Goal: Information Seeking & Learning: Learn about a topic

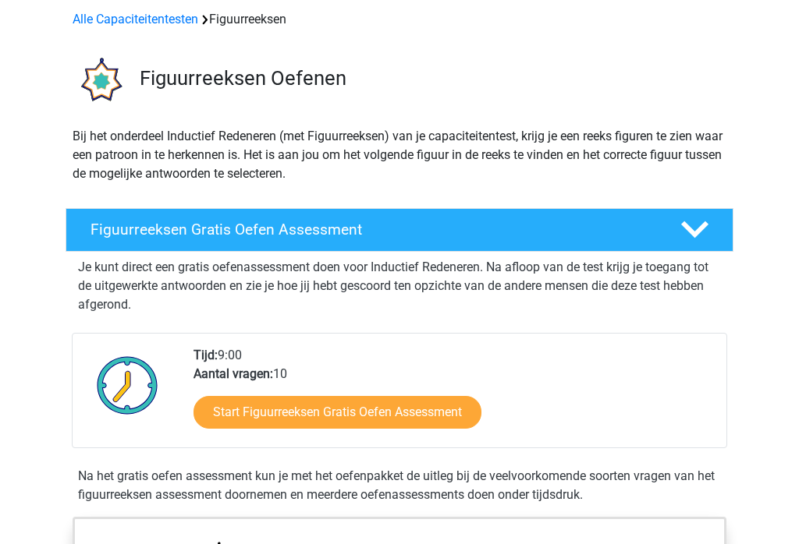
scroll to position [67, 0]
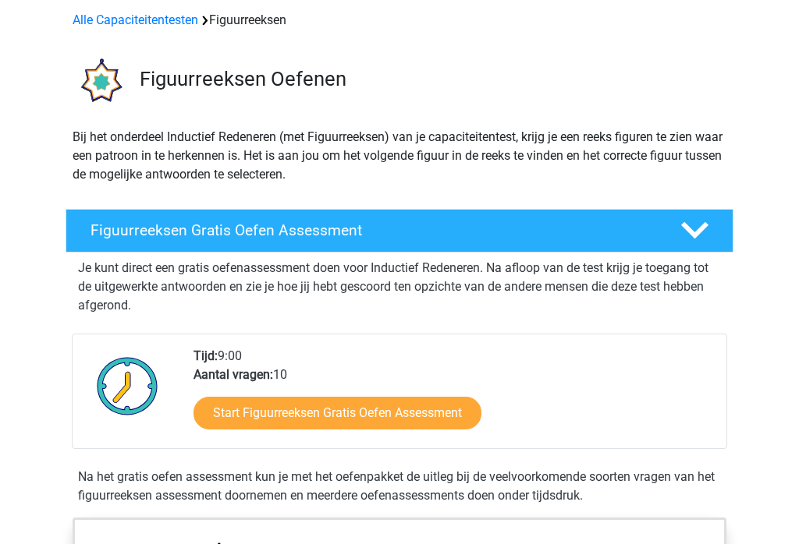
click at [129, 231] on h4 "Figuurreeksen Gratis Oefen Assessment" at bounding box center [372, 231] width 565 height 18
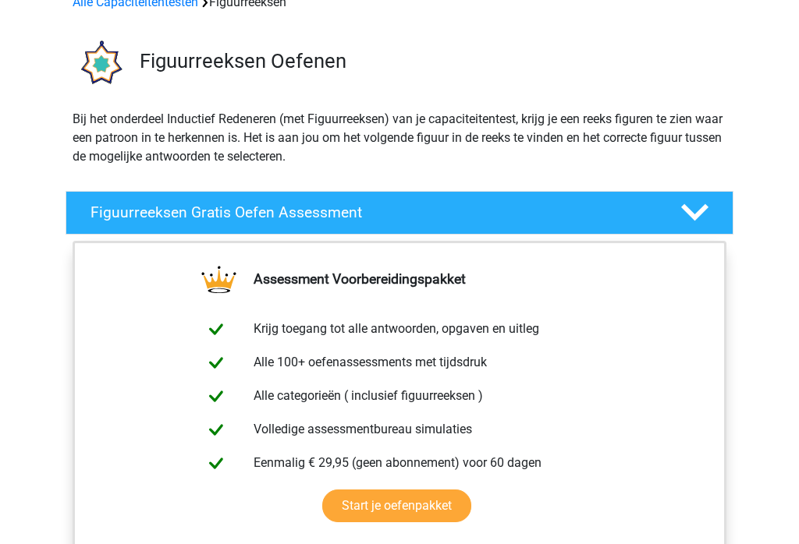
scroll to position [88, 0]
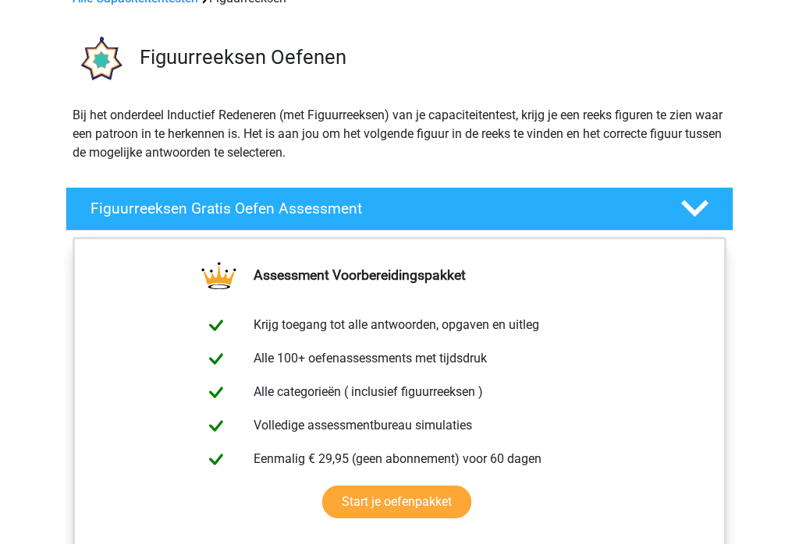
click at [698, 206] on icon at bounding box center [694, 209] width 27 height 27
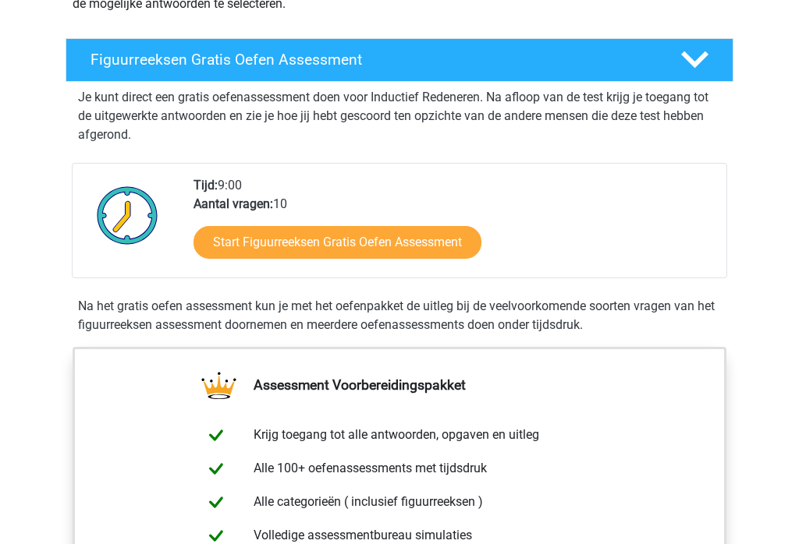
scroll to position [239, 0]
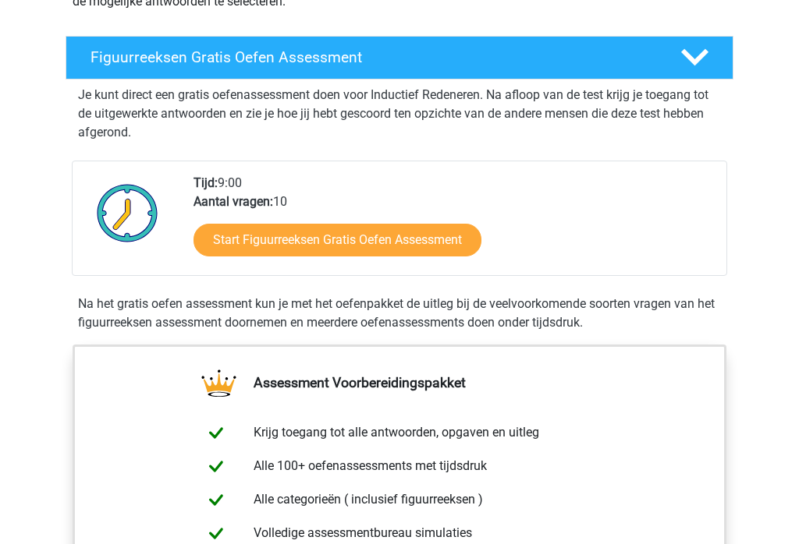
click at [431, 243] on link "Start Figuurreeksen Gratis Oefen Assessment" at bounding box center [337, 241] width 288 height 33
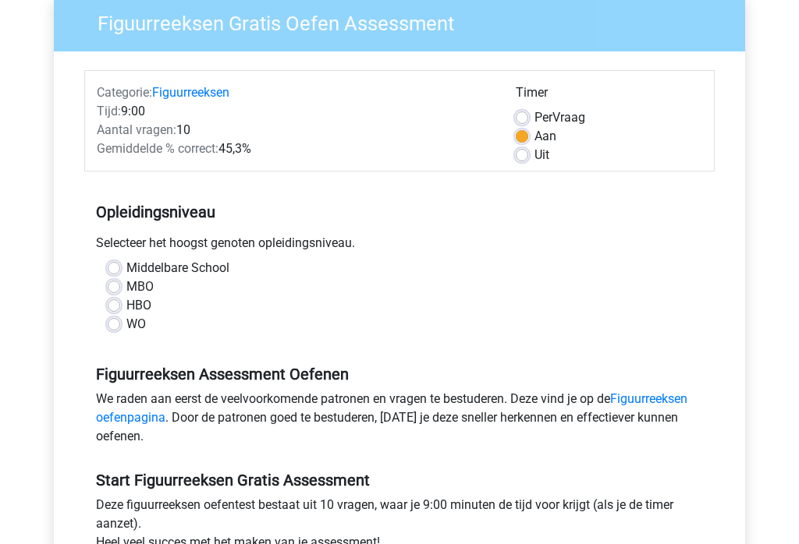
scroll to position [140, 0]
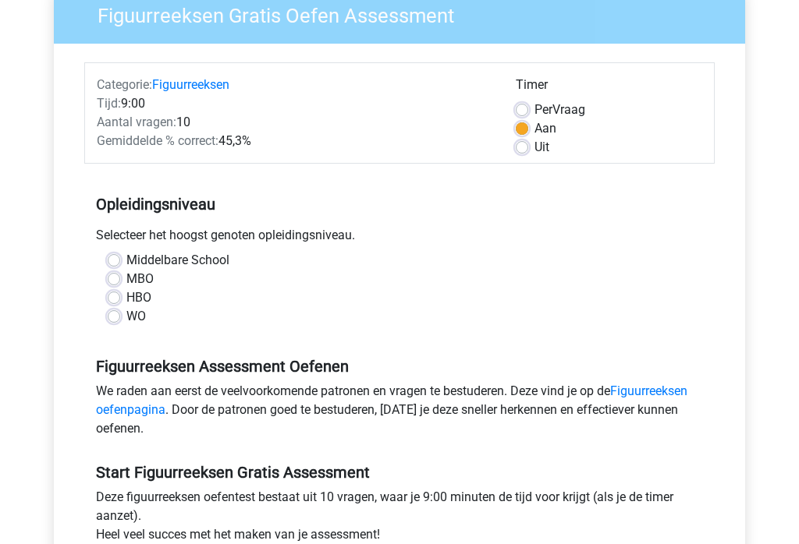
click at [126, 297] on label "HBO" at bounding box center [138, 298] width 25 height 19
click at [115, 297] on input "HBO" at bounding box center [114, 297] width 12 height 16
radio input "true"
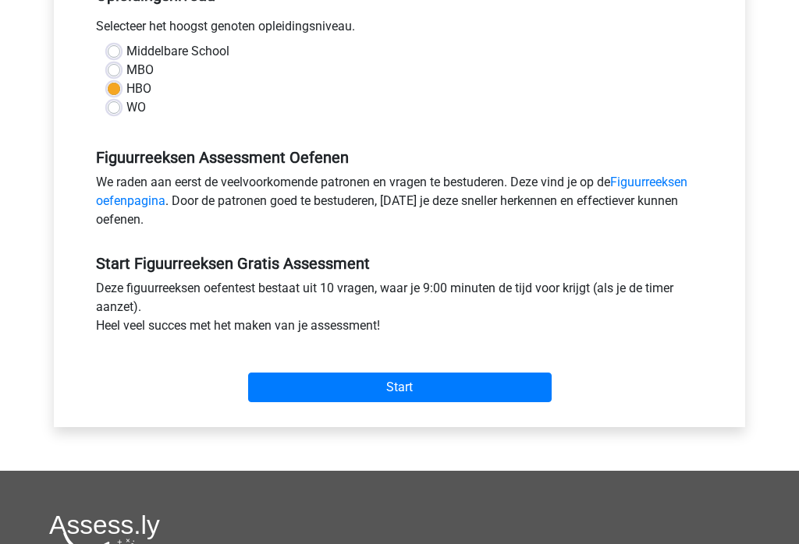
scroll to position [350, 0]
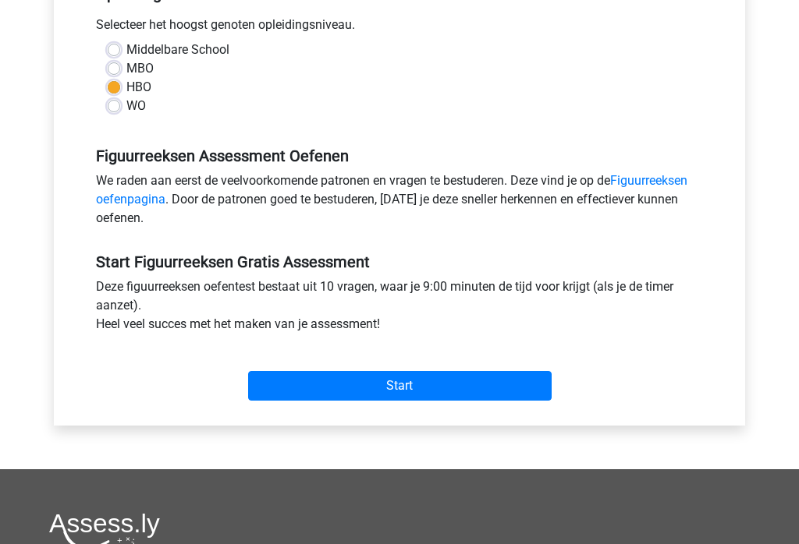
click at [463, 385] on input "Start" at bounding box center [399, 387] width 303 height 30
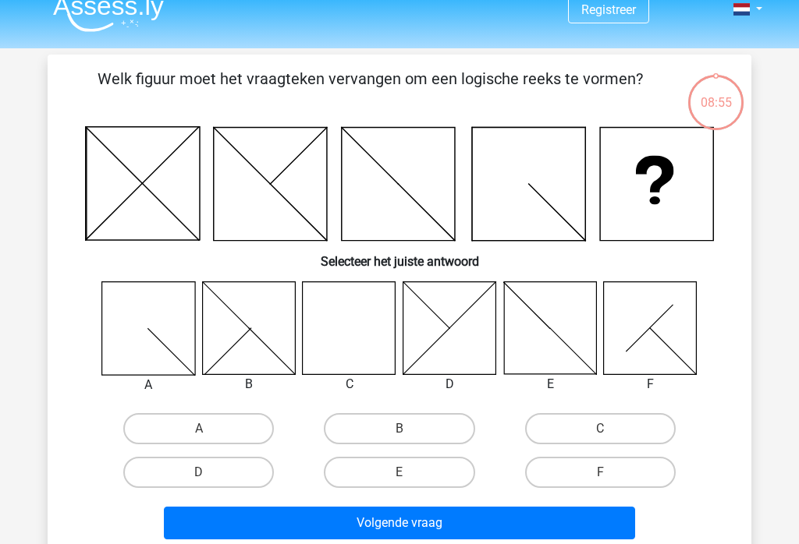
scroll to position [17, 0]
click at [722, 105] on div "08:55" at bounding box center [715, 92] width 59 height 39
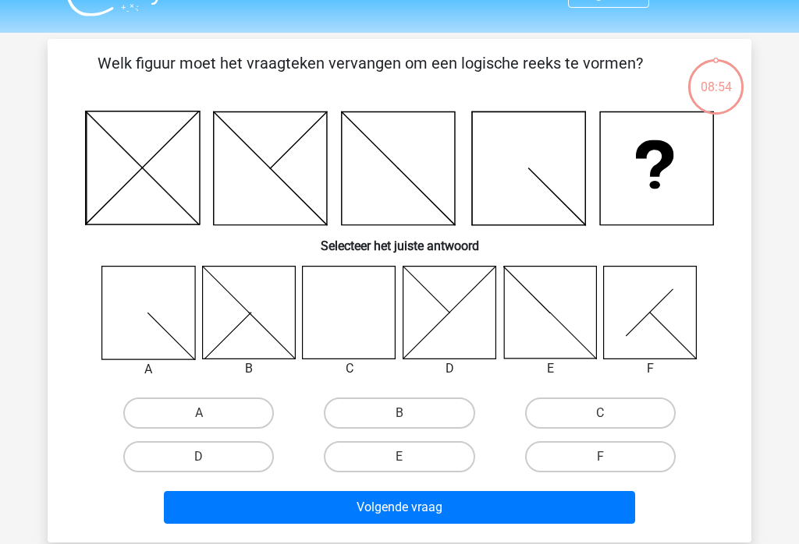
scroll to position [37, 0]
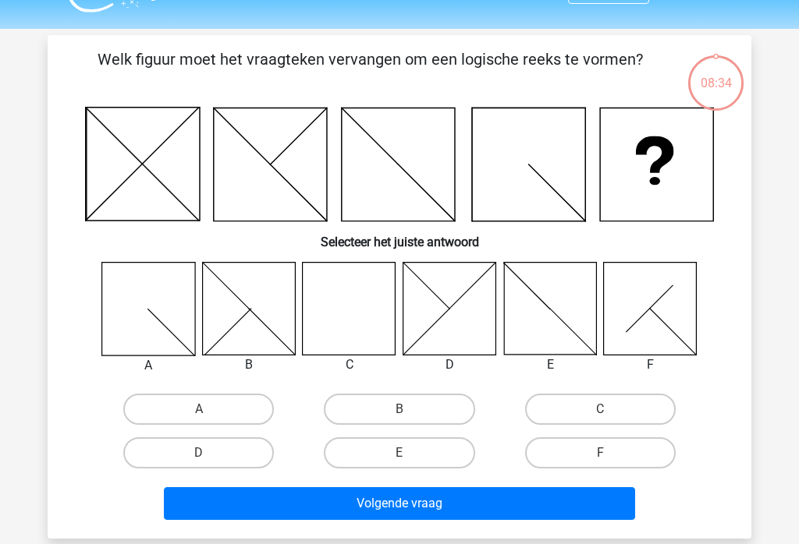
click at [343, 302] on icon at bounding box center [349, 308] width 93 height 93
click at [641, 400] on label "C" at bounding box center [600, 409] width 151 height 31
click at [610, 410] on input "C" at bounding box center [605, 415] width 10 height 10
radio input "true"
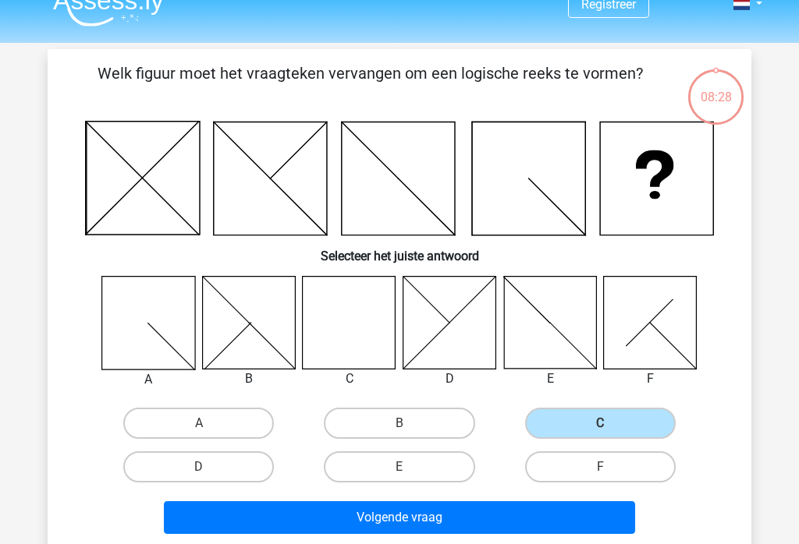
scroll to position [23, 0]
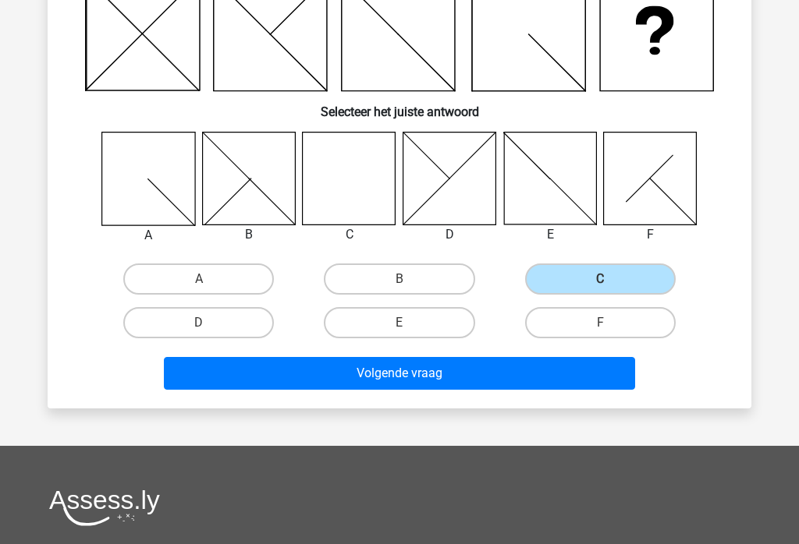
click at [541, 378] on button "Volgende vraag" at bounding box center [400, 373] width 472 height 33
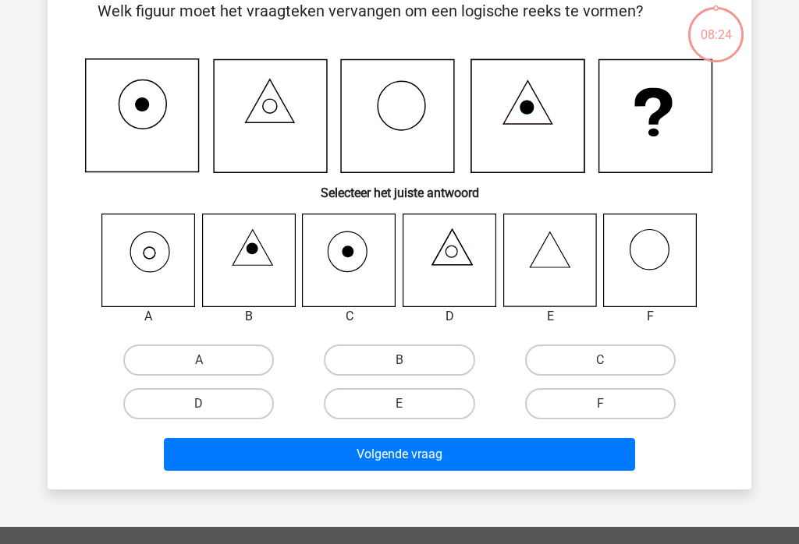
scroll to position [72, 0]
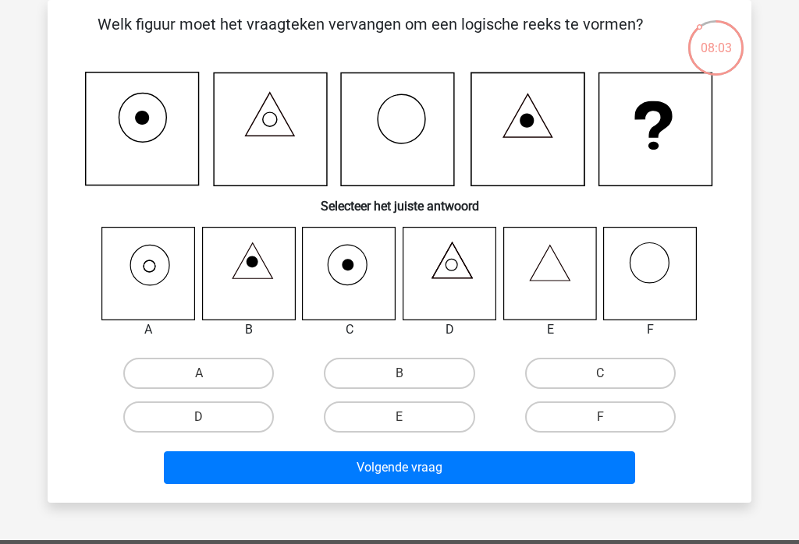
click at [553, 271] on icon at bounding box center [549, 273] width 93 height 93
click at [444, 415] on label "E" at bounding box center [399, 417] width 151 height 31
click at [410, 417] on input "E" at bounding box center [404, 422] width 10 height 10
radio input "true"
click at [486, 473] on button "Volgende vraag" at bounding box center [400, 468] width 472 height 33
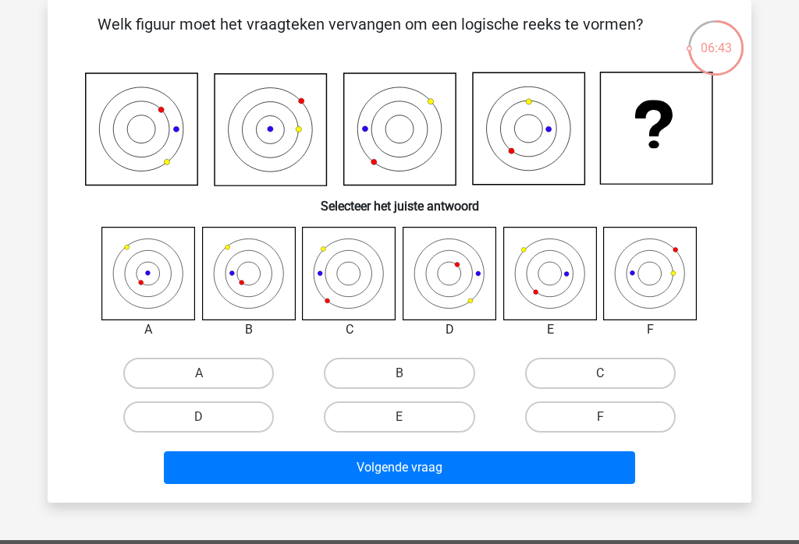
click at [432, 364] on label "B" at bounding box center [399, 373] width 151 height 31
click at [410, 374] on input "B" at bounding box center [404, 379] width 10 height 10
radio input "true"
click at [520, 466] on button "Volgende vraag" at bounding box center [400, 468] width 472 height 33
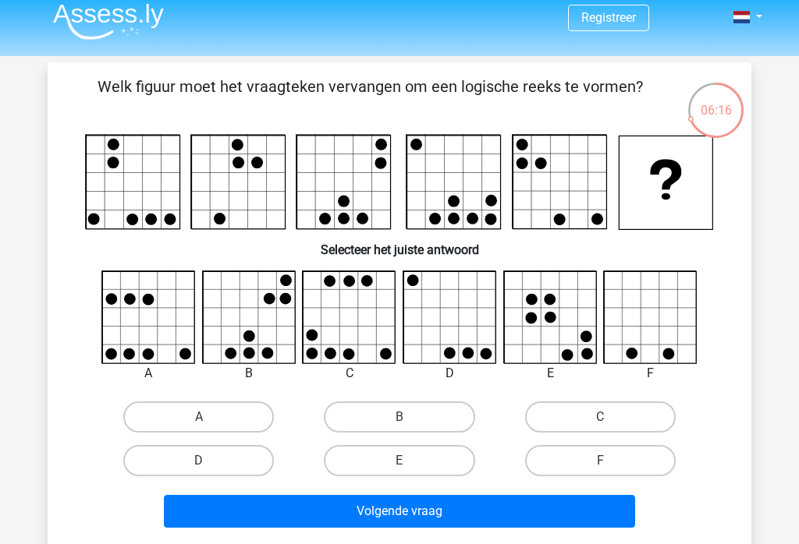
scroll to position [0, 0]
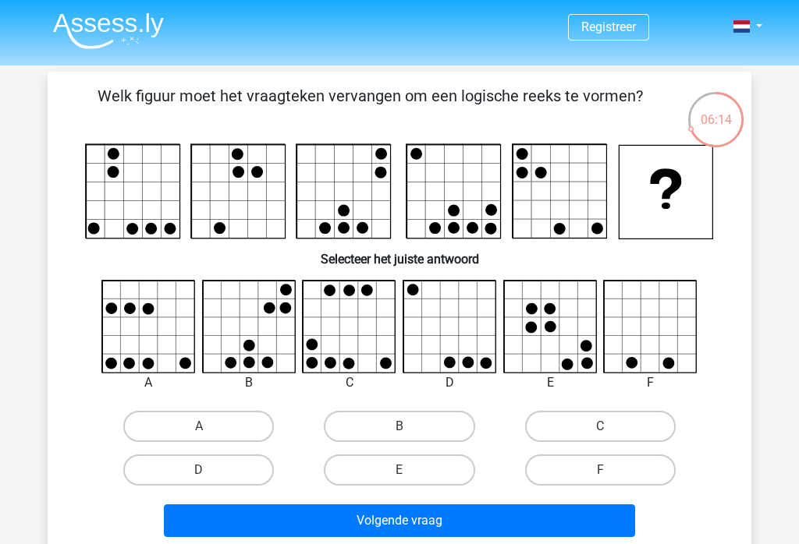
click at [724, 115] on div "06:14" at bounding box center [715, 109] width 59 height 39
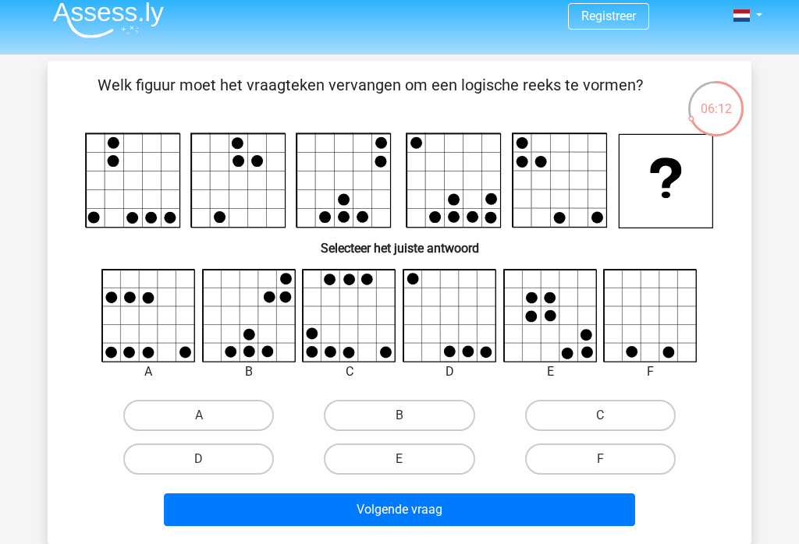
scroll to position [11, 0]
click at [421, 410] on label "B" at bounding box center [399, 415] width 151 height 31
click at [410, 416] on input "B" at bounding box center [404, 421] width 10 height 10
radio input "true"
click at [542, 500] on button "Volgende vraag" at bounding box center [400, 510] width 472 height 33
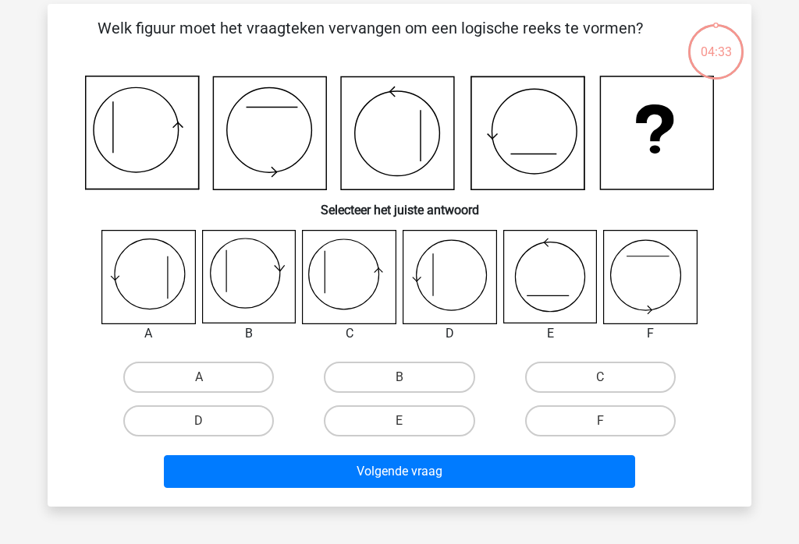
scroll to position [72, 0]
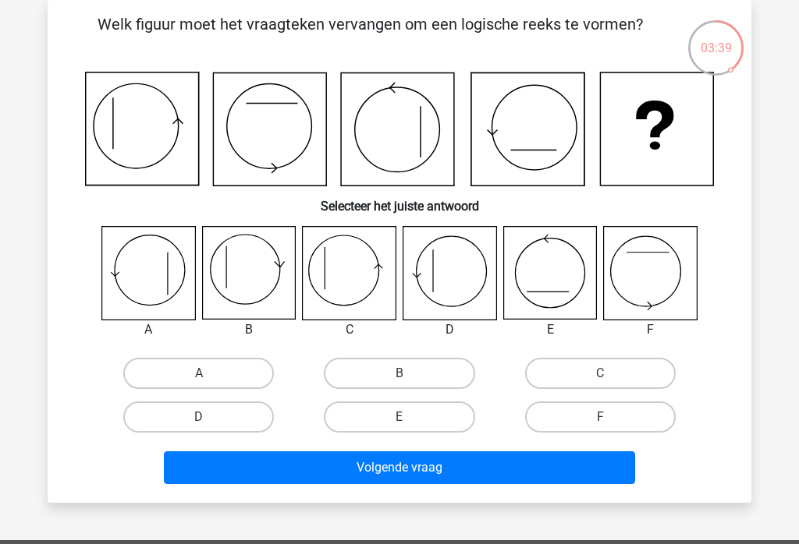
click at [603, 388] on label "C" at bounding box center [600, 373] width 151 height 31
click at [603, 384] on input "C" at bounding box center [605, 379] width 10 height 10
radio input "true"
click at [632, 381] on label "C" at bounding box center [600, 373] width 151 height 31
click at [610, 381] on input "C" at bounding box center [605, 379] width 10 height 10
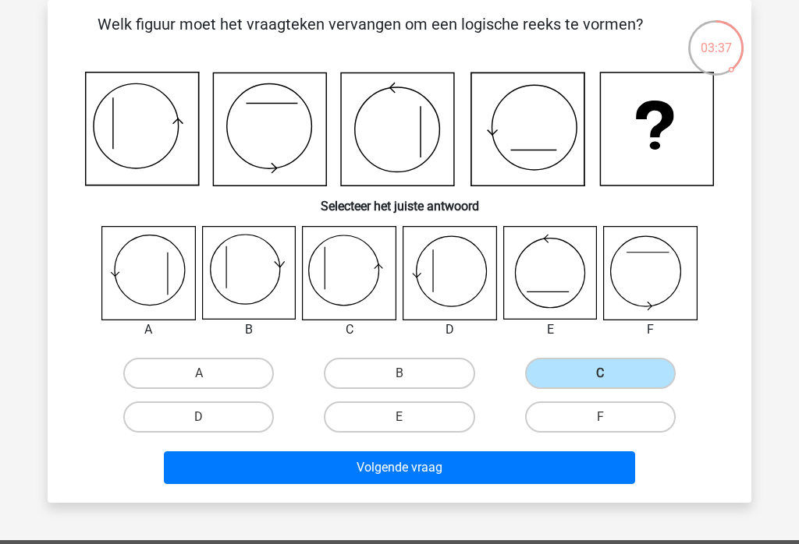
click at [480, 473] on button "Volgende vraag" at bounding box center [400, 468] width 472 height 33
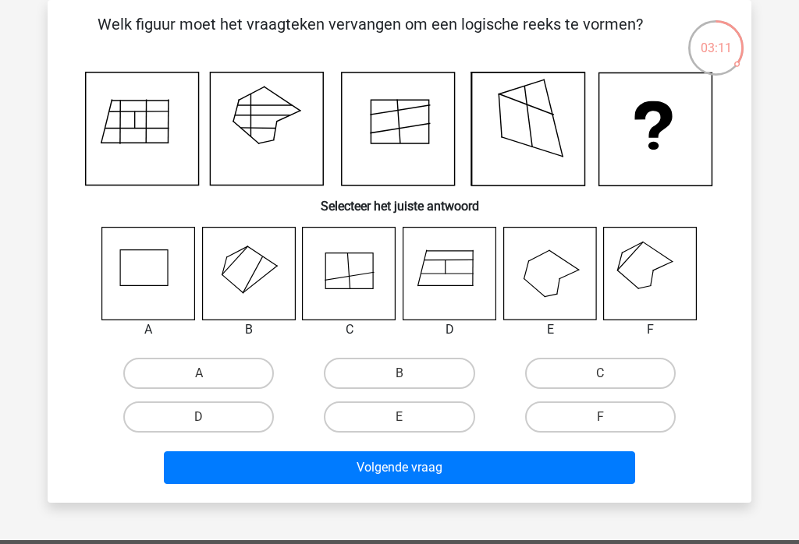
click at [643, 411] on label "F" at bounding box center [600, 417] width 151 height 31
click at [610, 417] on input "F" at bounding box center [605, 422] width 10 height 10
radio input "true"
click at [566, 463] on button "Volgende vraag" at bounding box center [400, 468] width 472 height 33
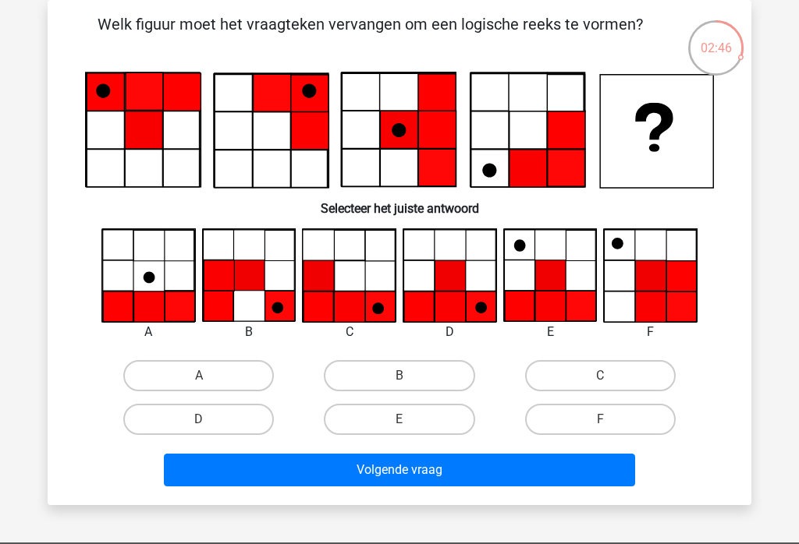
click at [233, 422] on label "D" at bounding box center [198, 419] width 151 height 31
click at [209, 422] on input "D" at bounding box center [204, 425] width 10 height 10
radio input "true"
click at [456, 480] on button "Volgende vraag" at bounding box center [400, 470] width 472 height 33
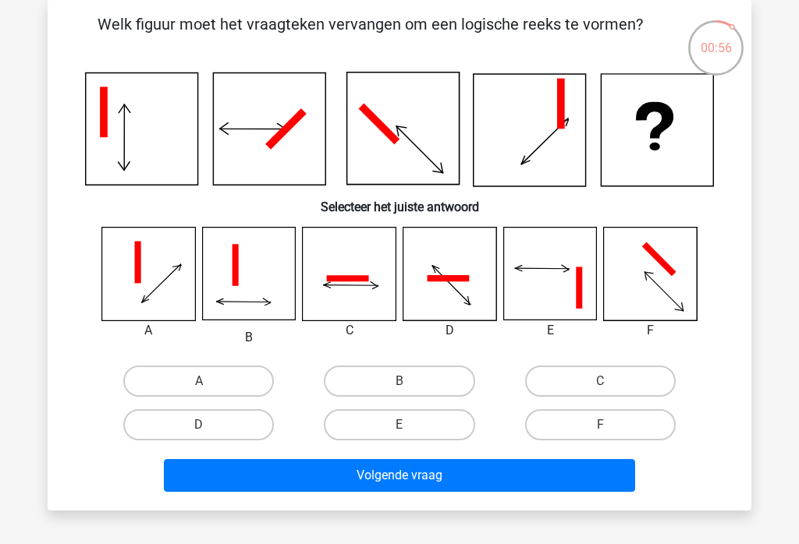
click at [643, 421] on label "F" at bounding box center [600, 425] width 151 height 31
click at [610, 425] on input "F" at bounding box center [605, 430] width 10 height 10
radio input "true"
click at [602, 480] on button "Volgende vraag" at bounding box center [400, 475] width 472 height 33
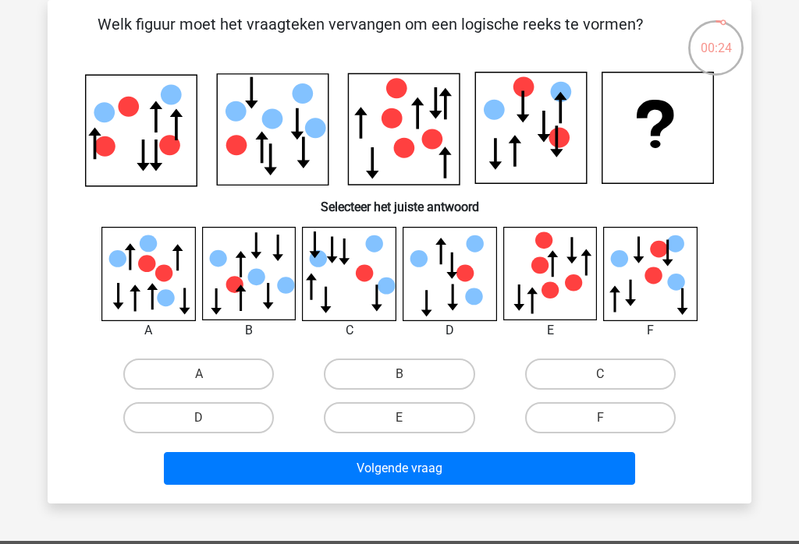
click at [442, 423] on label "E" at bounding box center [399, 417] width 151 height 31
click at [410, 423] on input "E" at bounding box center [404, 423] width 10 height 10
radio input "true"
click at [459, 470] on button "Volgende vraag" at bounding box center [400, 468] width 472 height 33
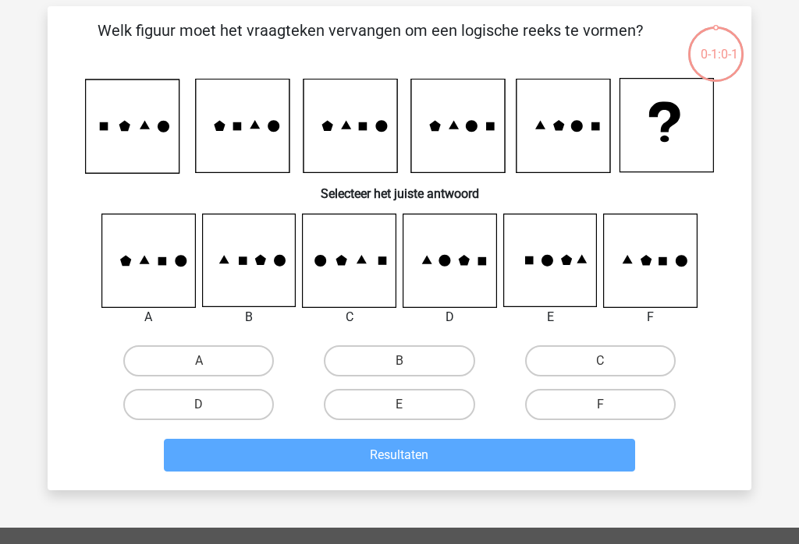
scroll to position [68, 0]
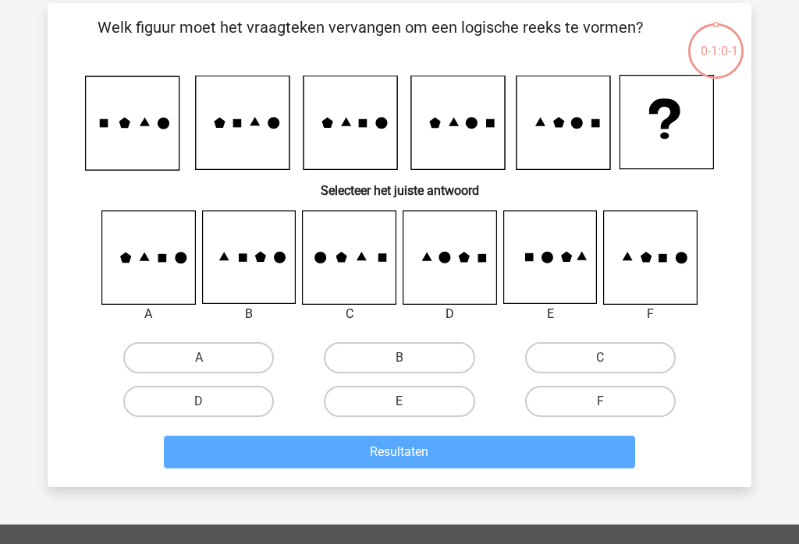
click at [435, 470] on div "Resultaten" at bounding box center [399, 456] width 602 height 39
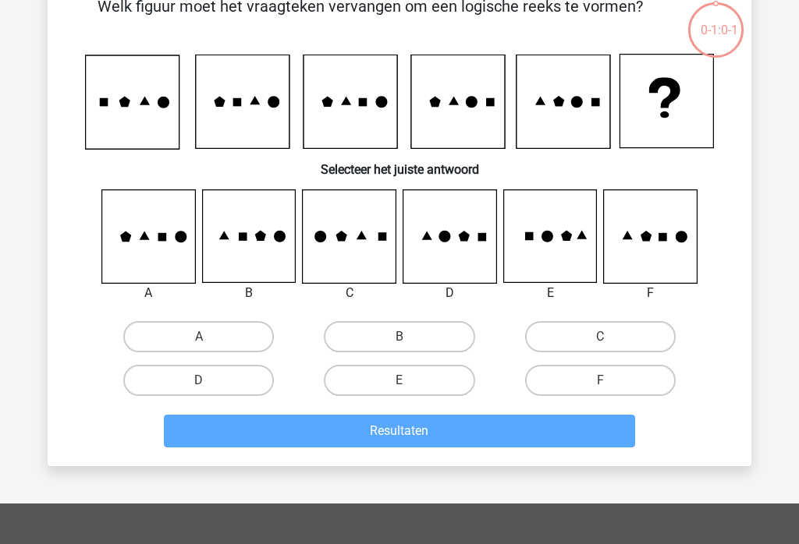
scroll to position [90, 0]
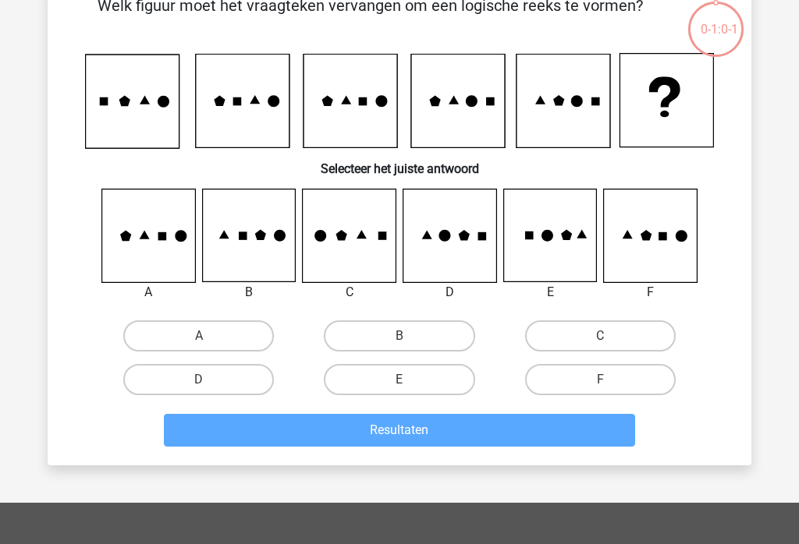
click at [205, 332] on label "A" at bounding box center [198, 336] width 151 height 31
click at [205, 337] on input "A" at bounding box center [204, 342] width 10 height 10
radio input "true"
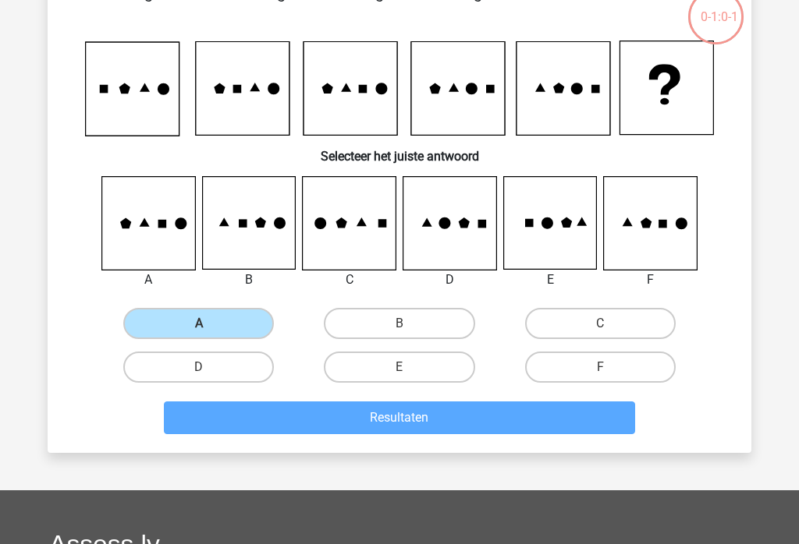
scroll to position [0, 0]
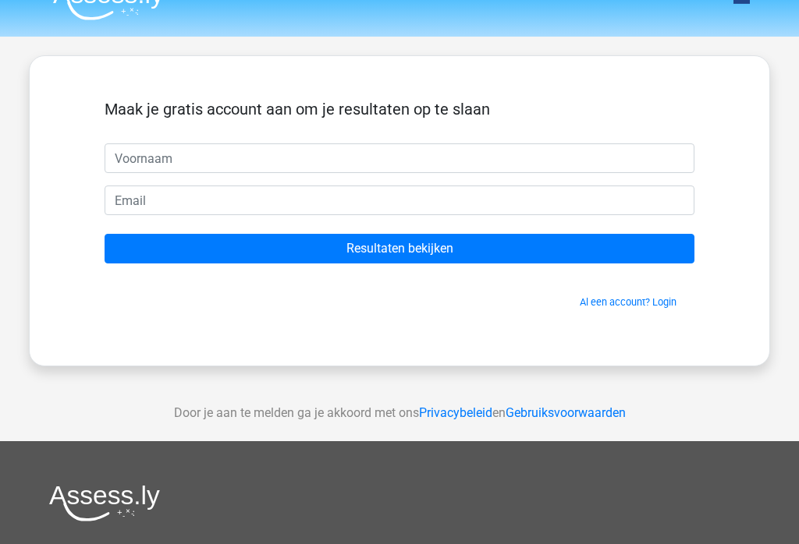
scroll to position [30, 0]
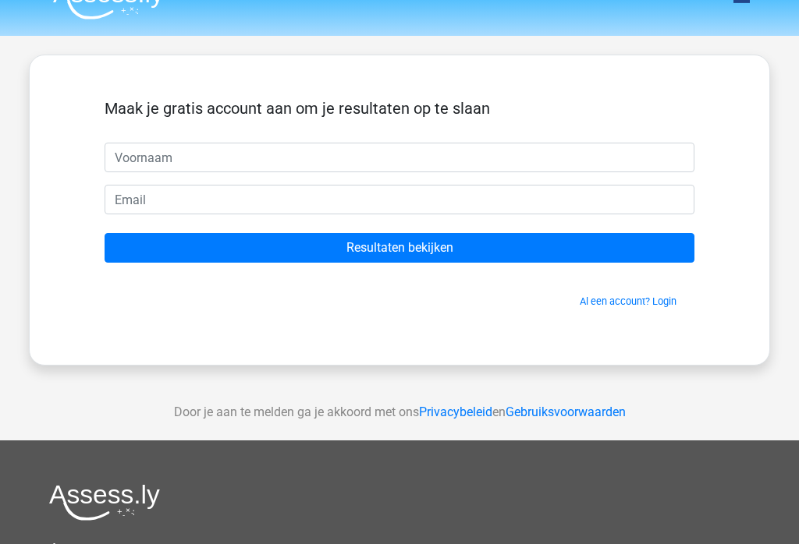
click at [174, 254] on input "Resultaten bekijken" at bounding box center [400, 248] width 590 height 30
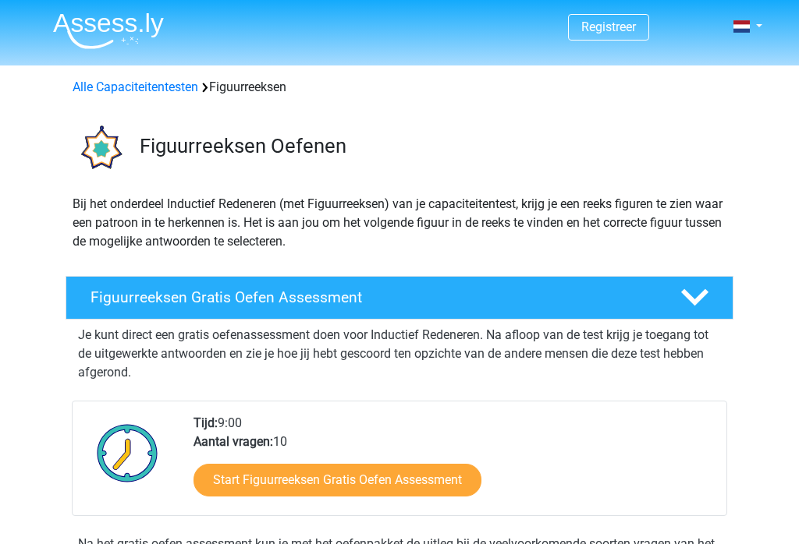
scroll to position [264, 0]
